Goal: Answer question/provide support: Answer question/provide support

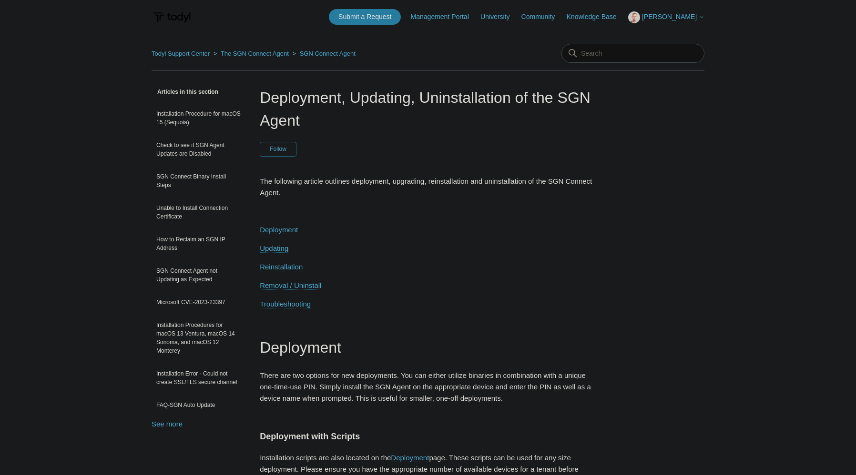
scroll to position [2381, 0]
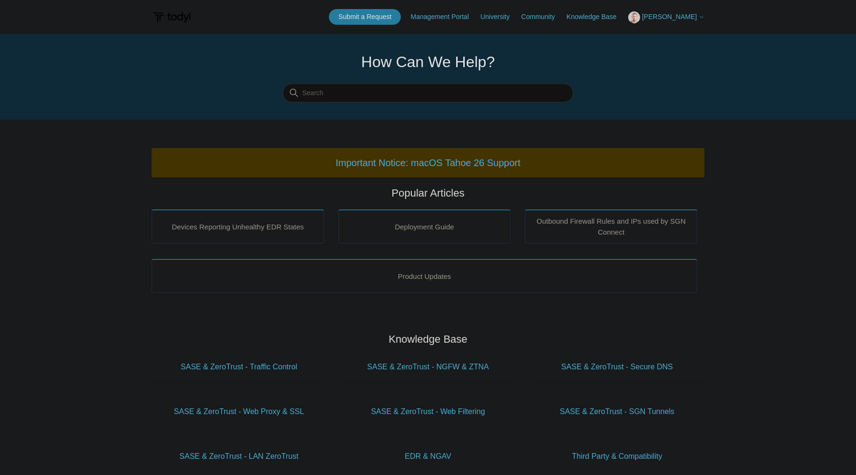
click at [672, 14] on span "[PERSON_NAME]" at bounding box center [669, 17] width 55 height 8
click at [687, 36] on link "My Support Requests" at bounding box center [674, 37] width 93 height 17
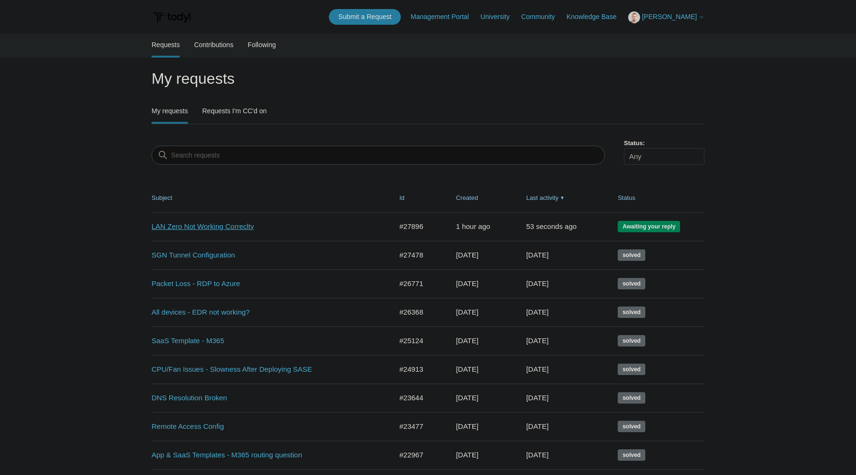
click at [218, 228] on link "LAN Zero Not Working Correclty" at bounding box center [265, 227] width 226 height 11
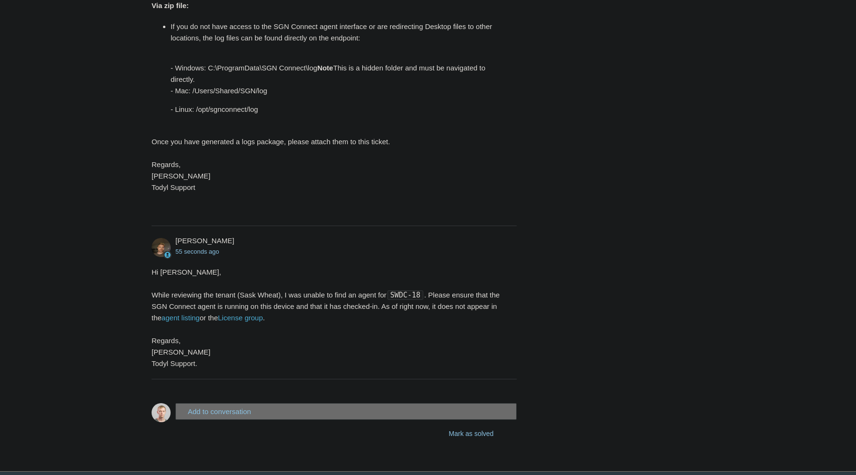
scroll to position [524, 0]
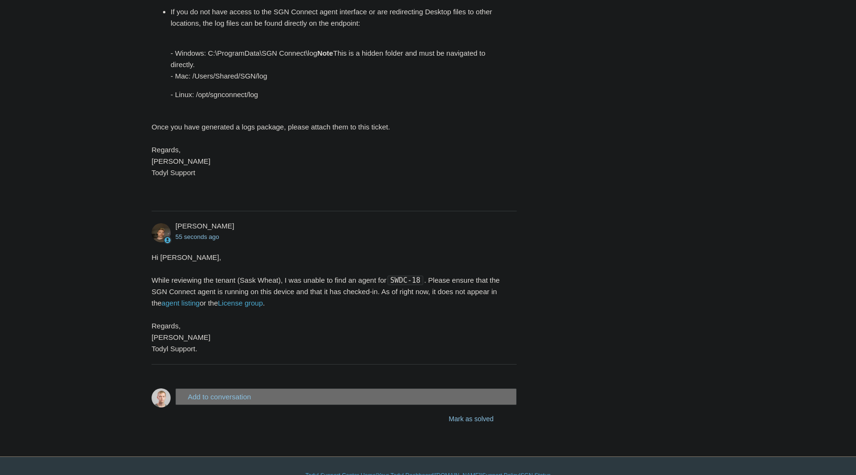
click at [257, 393] on button "Add to conversation" at bounding box center [345, 397] width 341 height 17
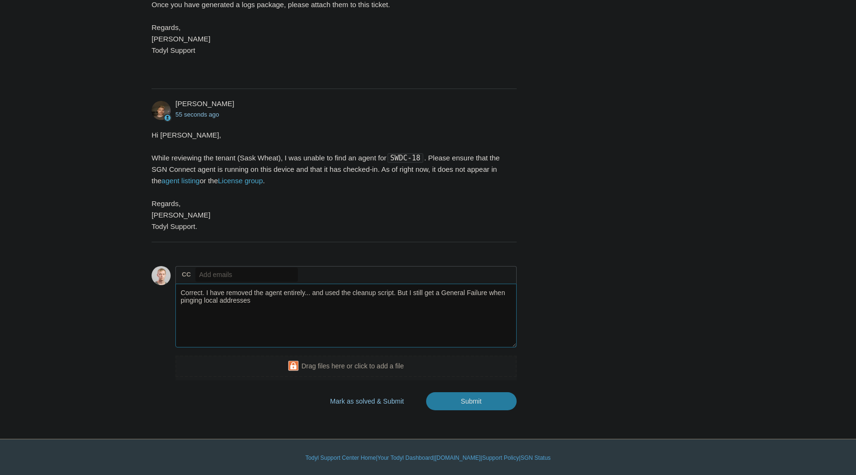
scroll to position [647, 0]
type textarea "Correct. I have removed the agent entirely... and used the cleanup script. But …"
click at [486, 395] on input "Submit" at bounding box center [471, 401] width 91 height 19
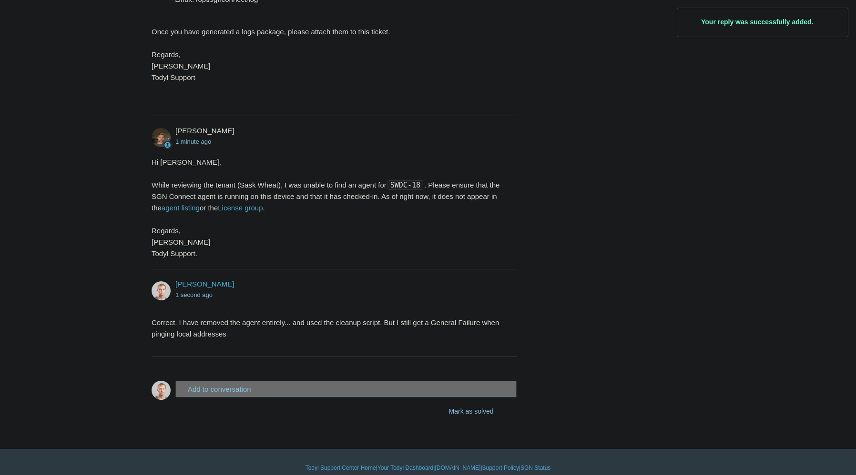
scroll to position [630, 0]
